Goal: Transaction & Acquisition: Purchase product/service

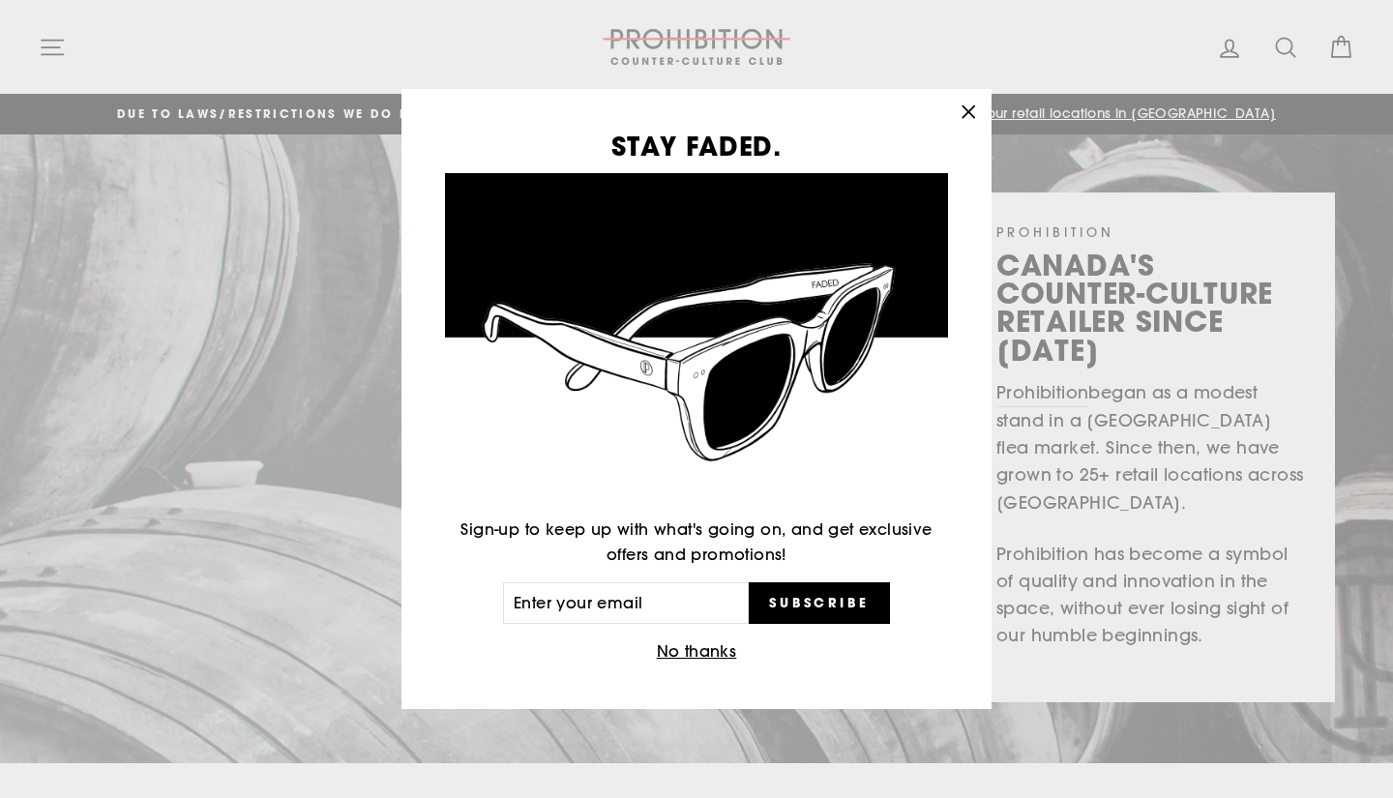
click at [690, 655] on button "No thanks" at bounding box center [697, 651] width 92 height 27
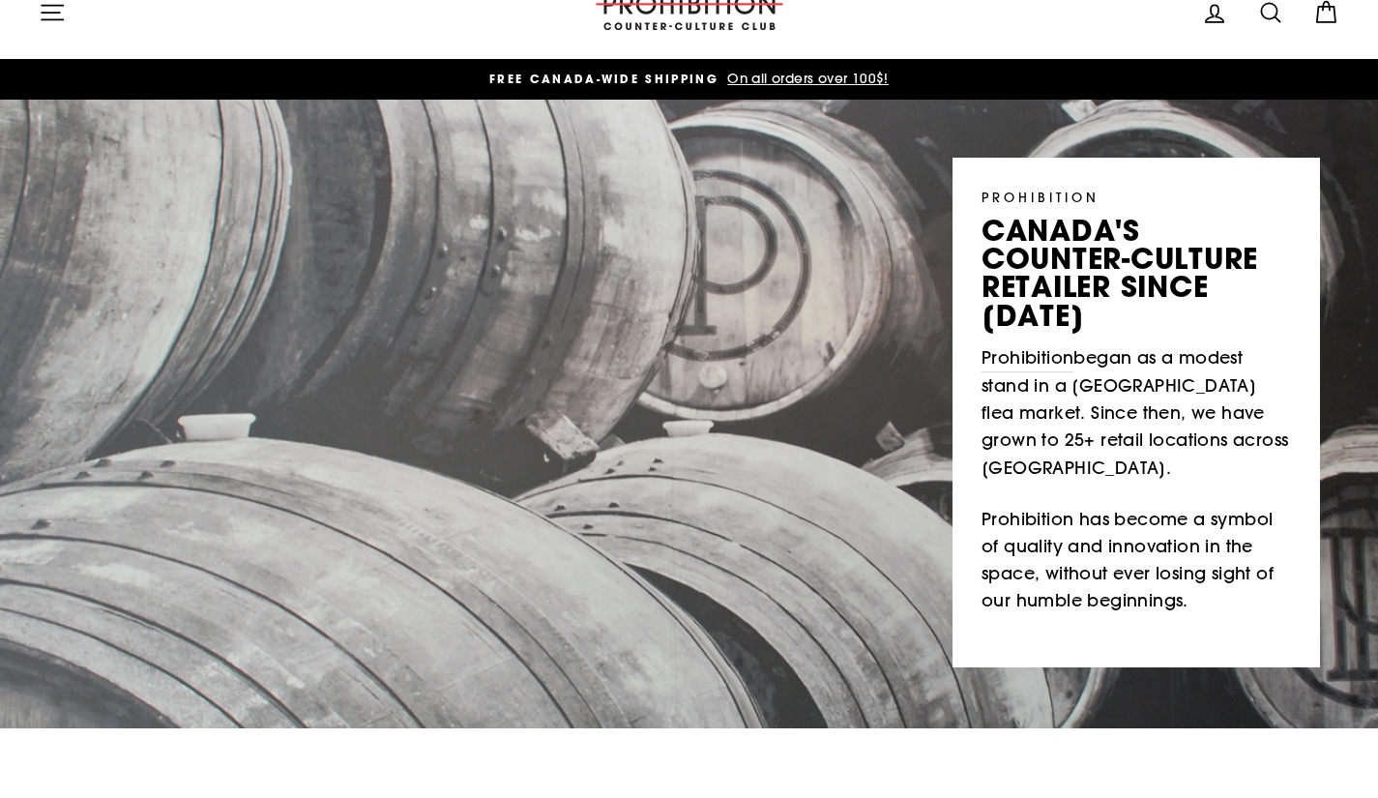
scroll to position [30, 0]
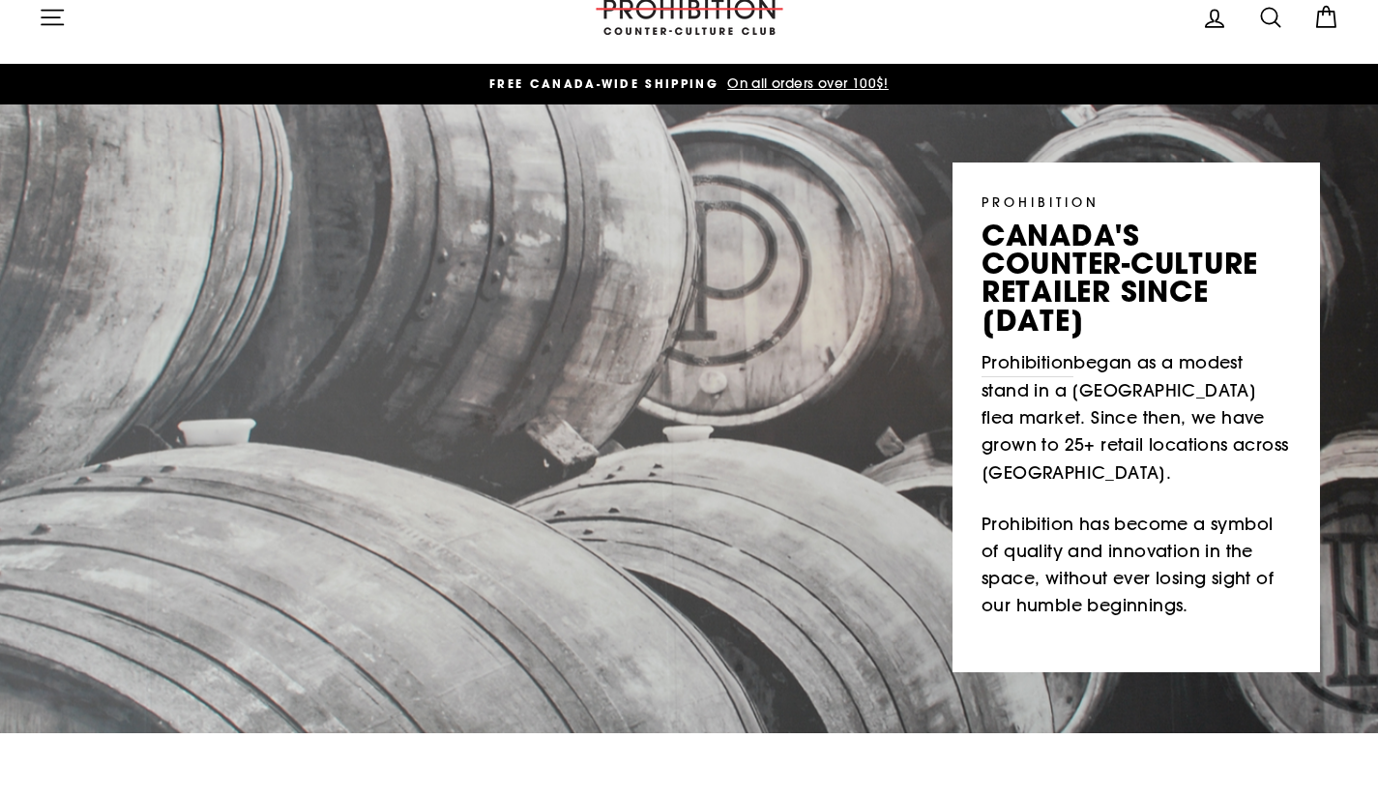
click at [1219, 19] on icon at bounding box center [1214, 18] width 27 height 27
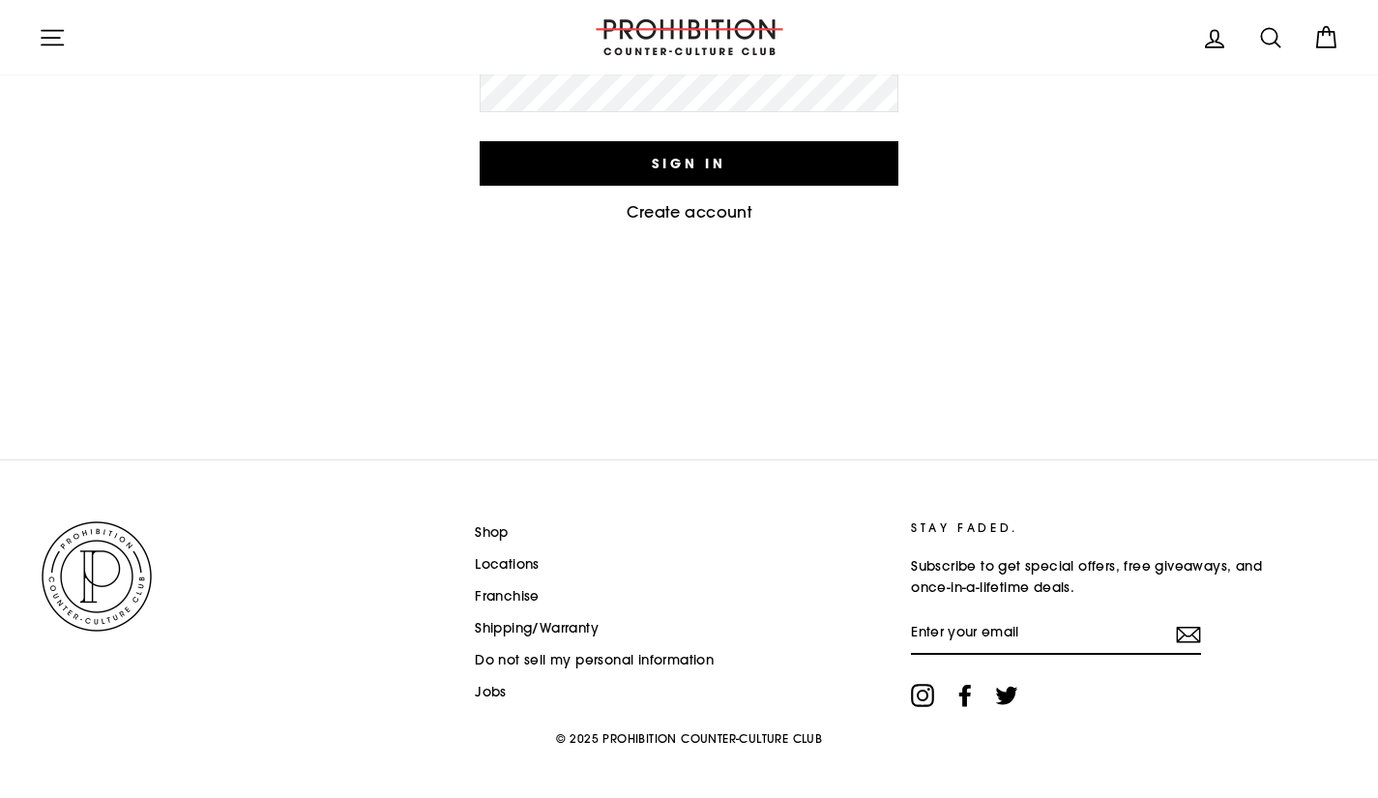
scroll to position [367, 0]
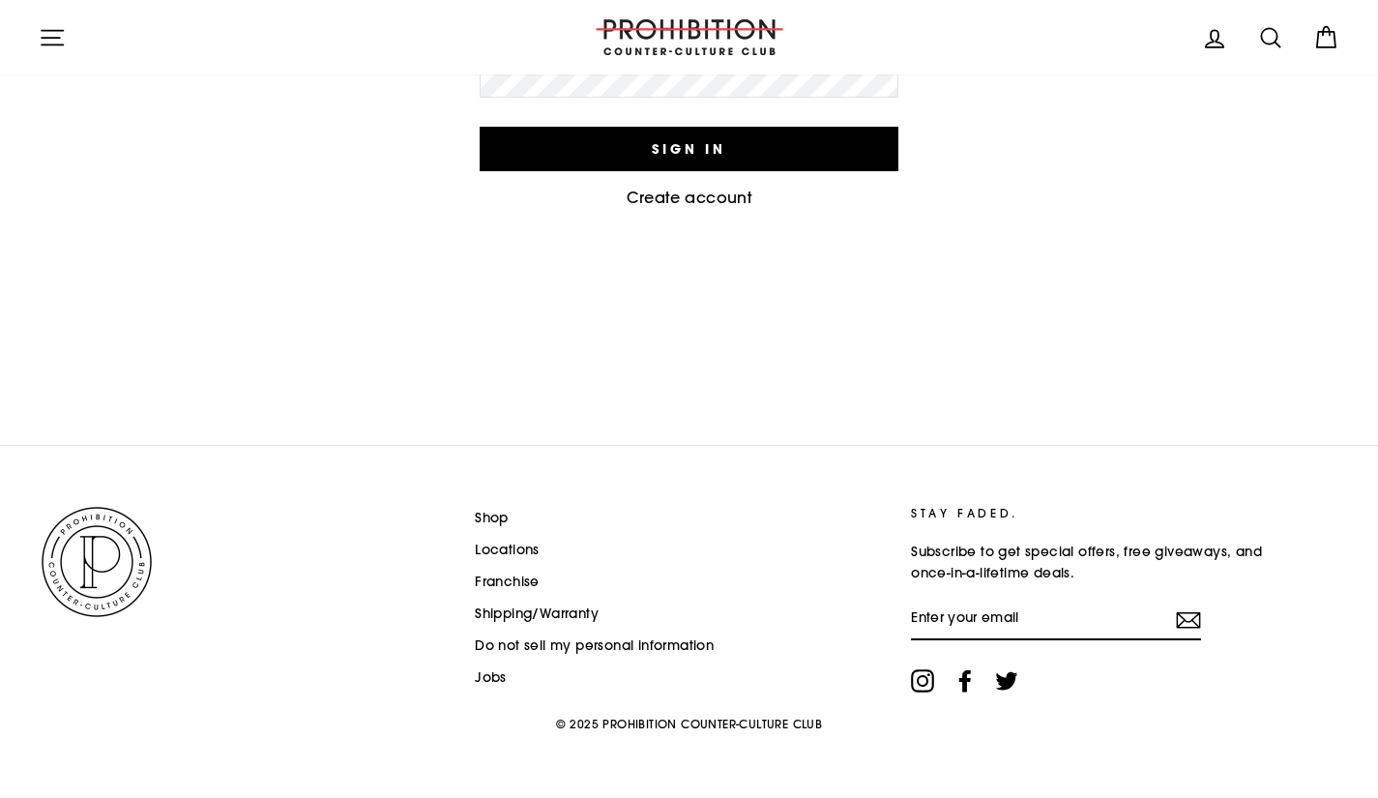
click at [493, 516] on link "Shop" at bounding box center [492, 518] width 34 height 29
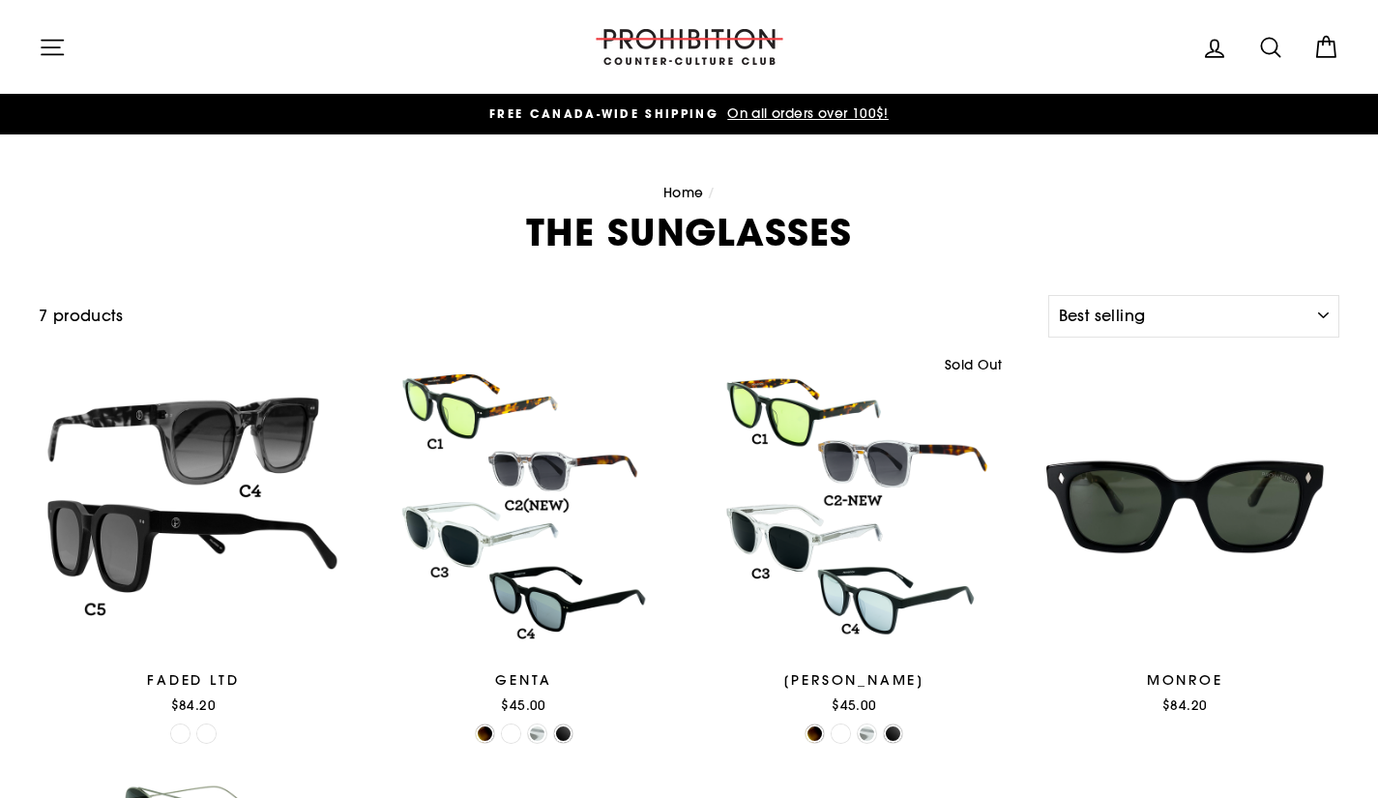
select select "best-selling"
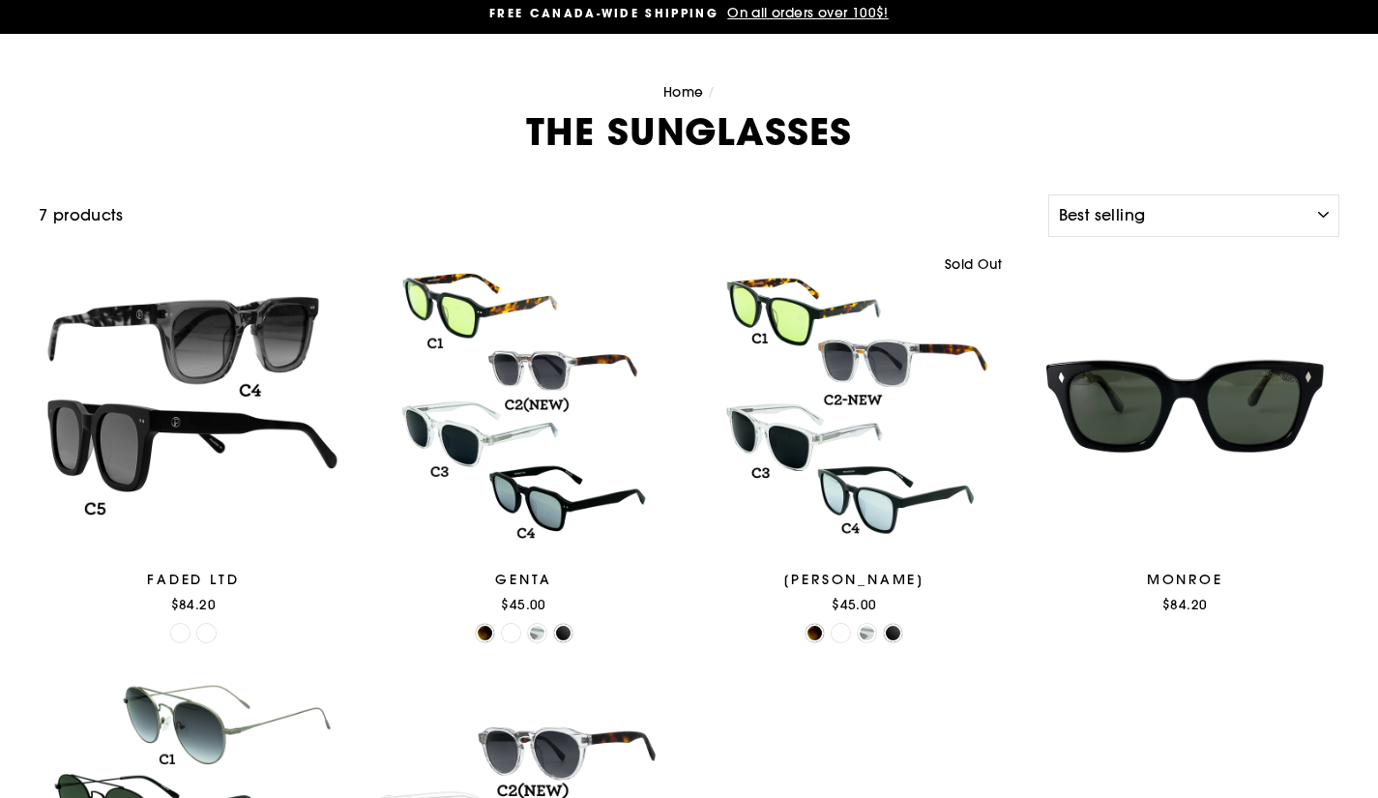
scroll to position [109, 0]
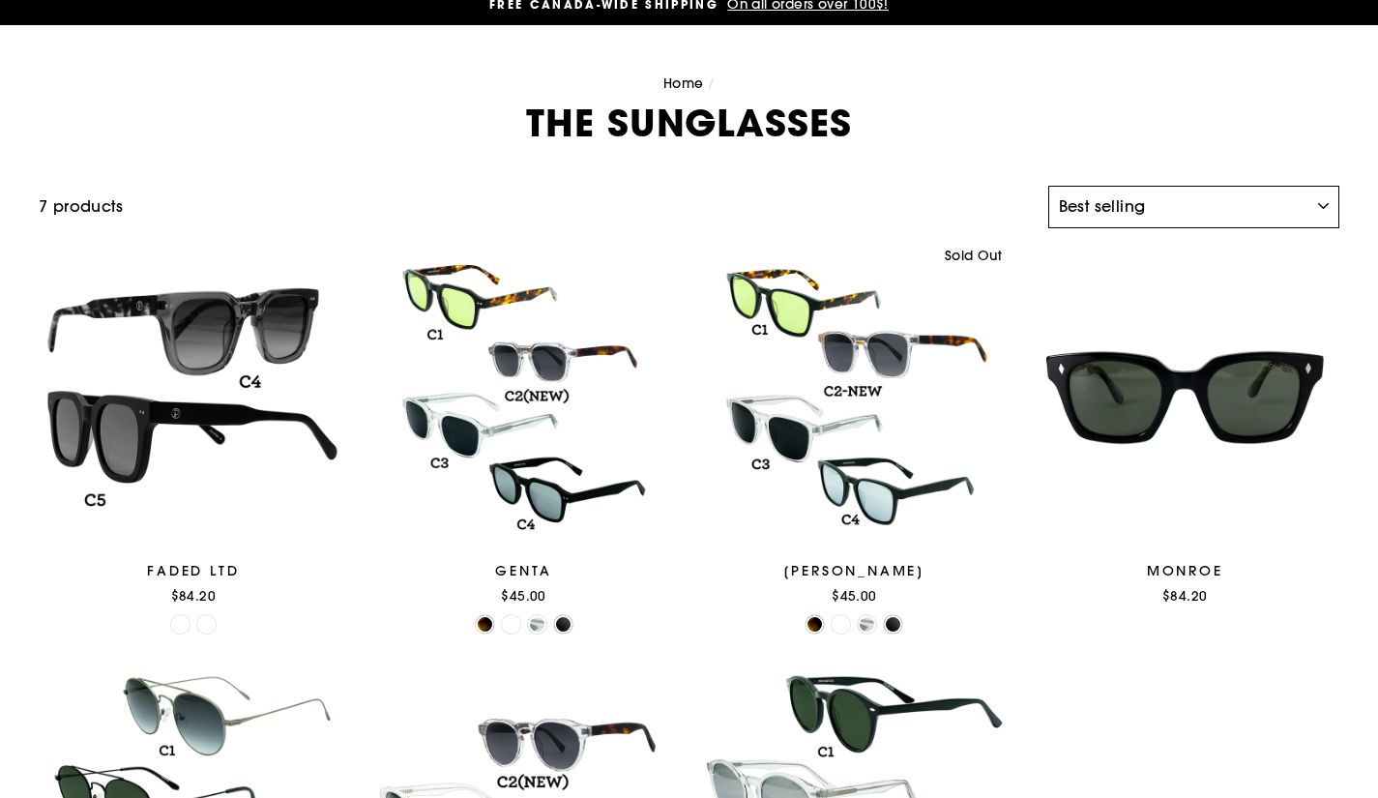
click at [1319, 203] on select "Sort Featured Best selling Alphabetically, A-Z Alphabetically, Z-A Price, low t…" at bounding box center [1193, 207] width 291 height 43
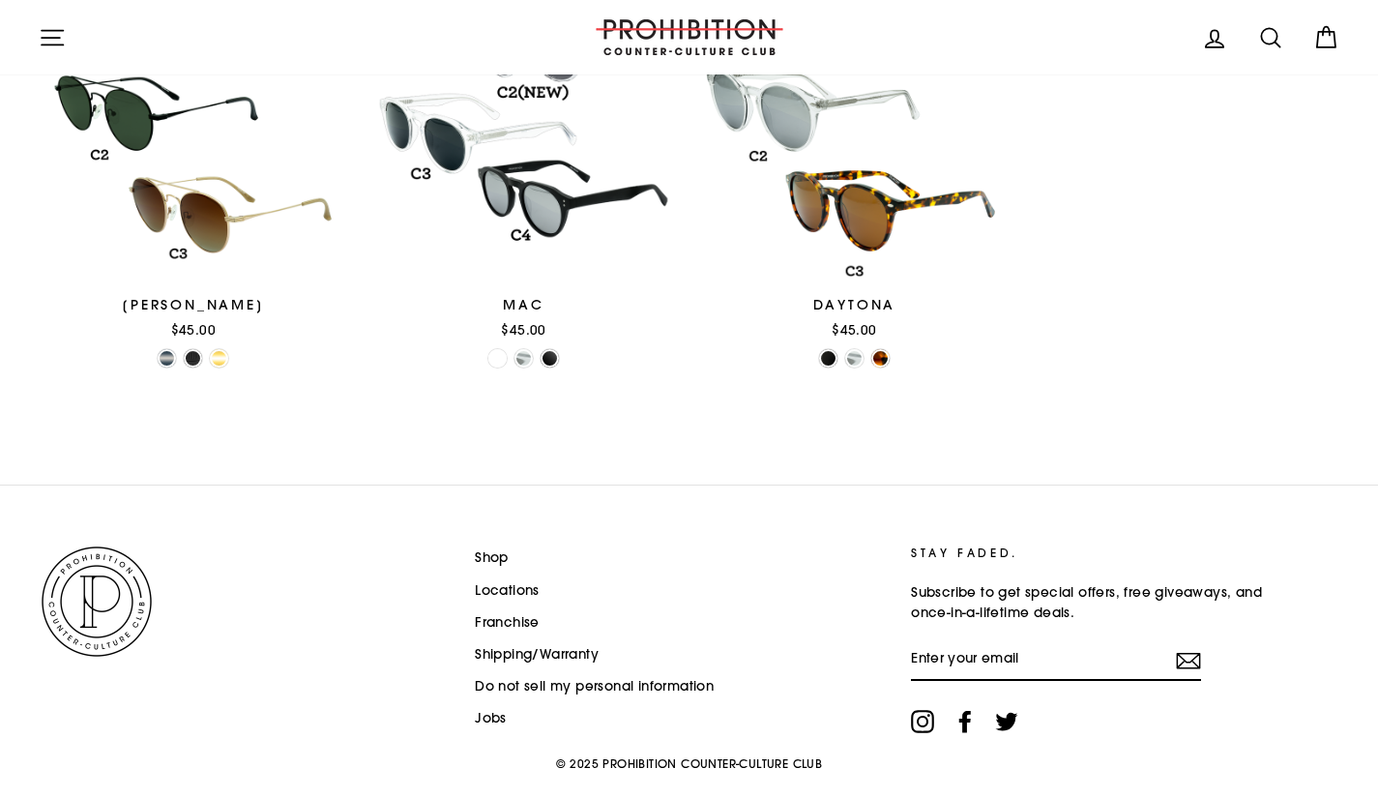
scroll to position [839, 0]
